Goal: Task Accomplishment & Management: Complete application form

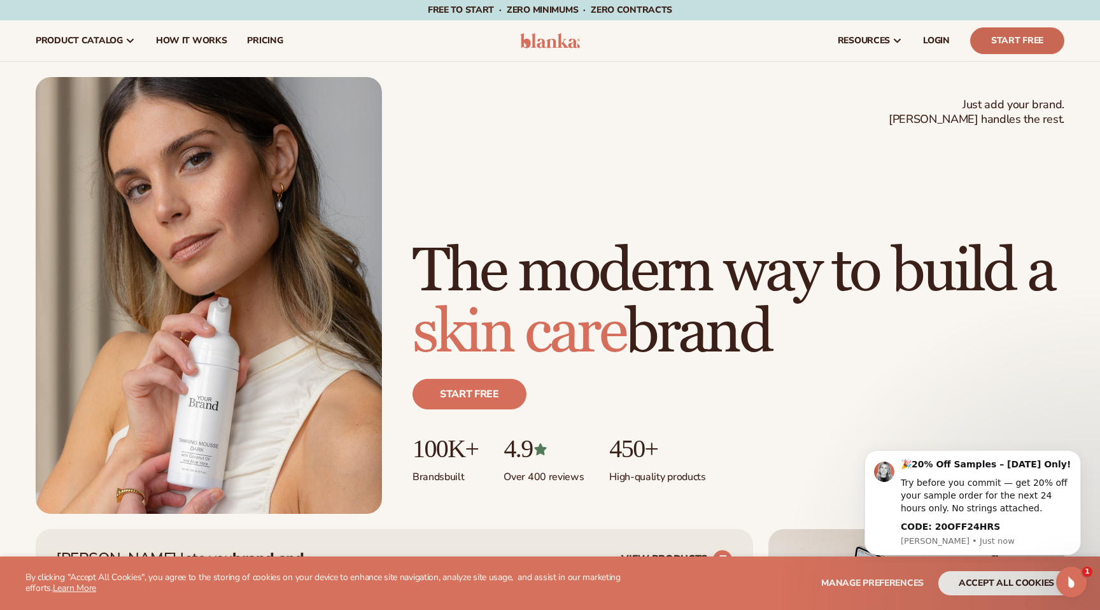
click at [1015, 39] on link "Start Free" at bounding box center [1017, 40] width 94 height 27
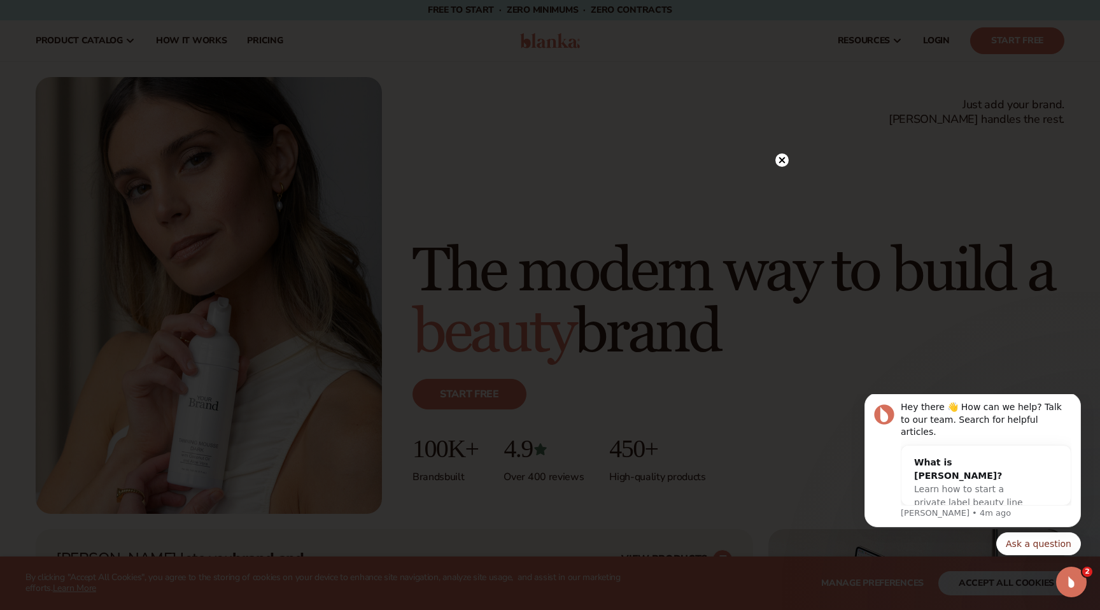
click at [781, 160] on icon at bounding box center [782, 160] width 6 height 6
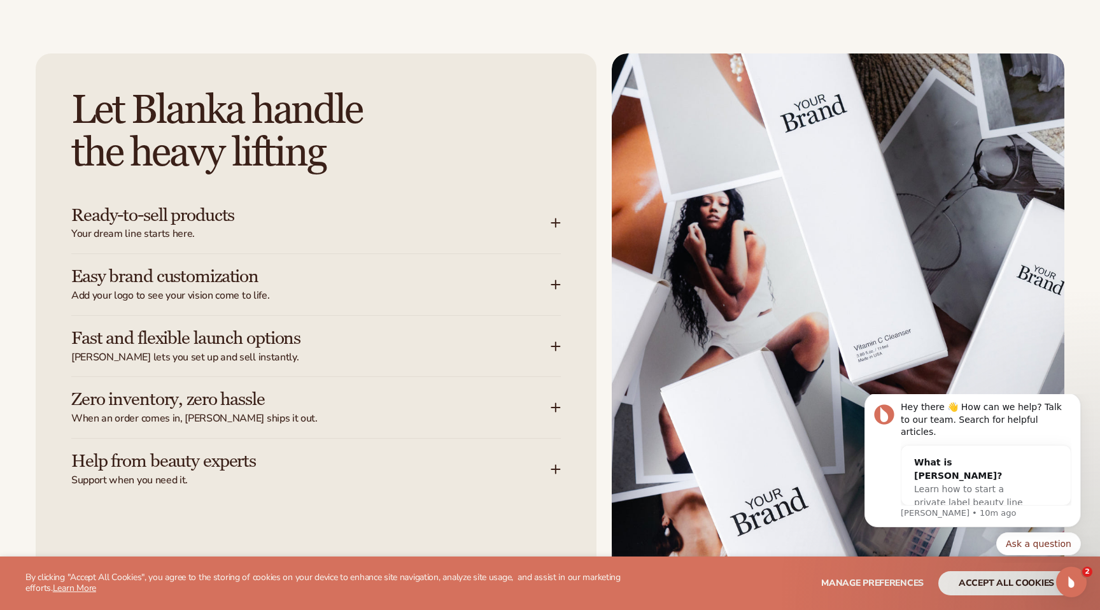
scroll to position [1568, 0]
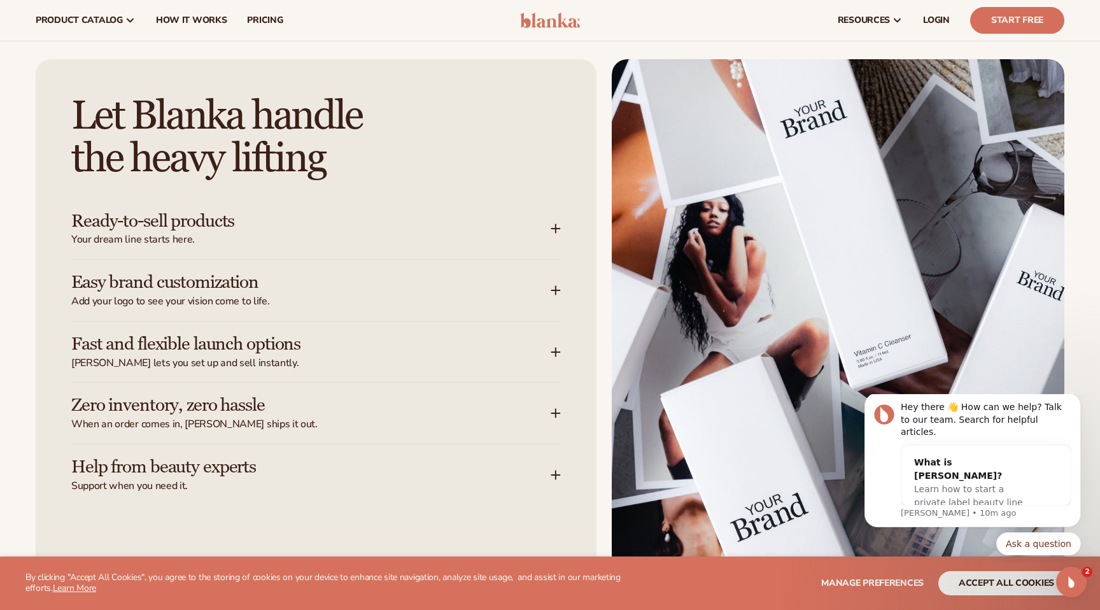
click at [577, 165] on div "Let [PERSON_NAME] handle the heavy lifting Ready-to-sell products Your dream li…" at bounding box center [316, 343] width 561 height 569
